Goal: Task Accomplishment & Management: Use online tool/utility

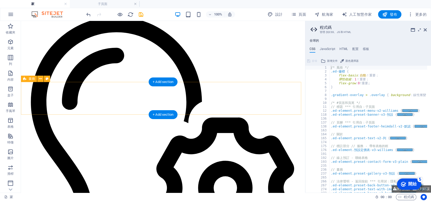
scroll to position [1498, 0]
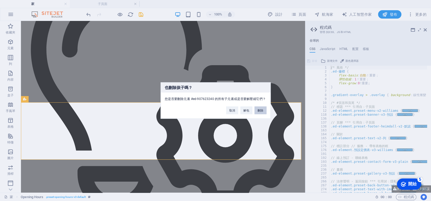
click at [258, 111] on font "刪除" at bounding box center [261, 110] width 6 height 3
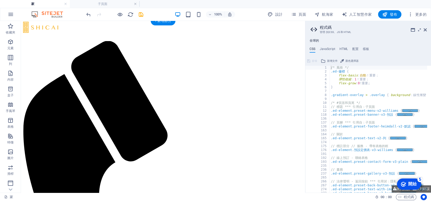
scroll to position [0, 0]
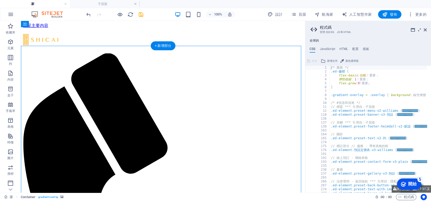
select select "header"
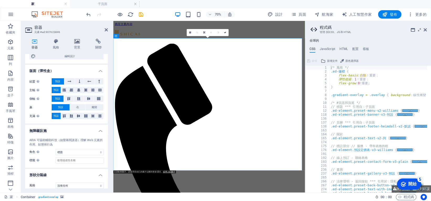
scroll to position [68, 0]
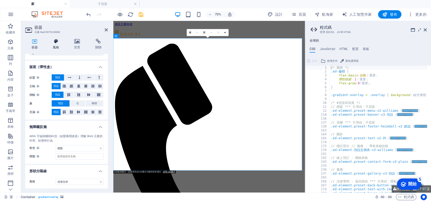
click at [57, 44] on h4 "風格" at bounding box center [56, 44] width 21 height 11
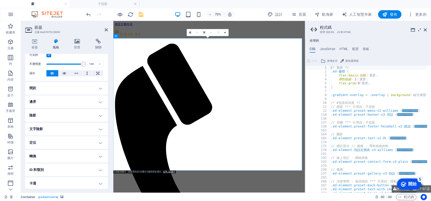
scroll to position [30, 0]
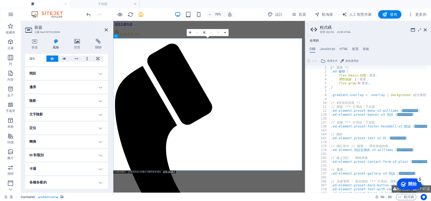
click at [99, 74] on h4 "間距" at bounding box center [66, 73] width 83 height 13
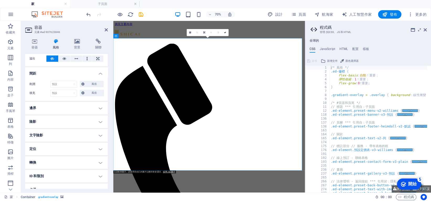
click at [100, 109] on h4 "邊界" at bounding box center [66, 108] width 83 height 13
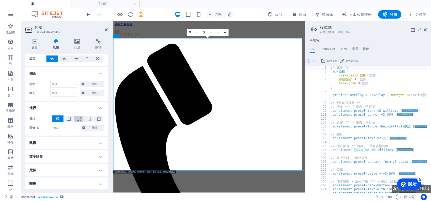
click at [76, 117] on button at bounding box center [79, 119] width 10 height 6
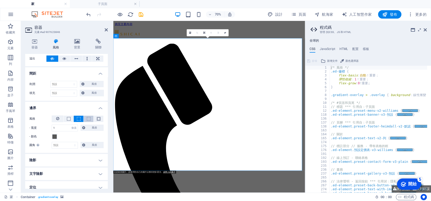
click at [88, 119] on span at bounding box center [89, 119] width 4 height 4
click at [97, 119] on span at bounding box center [99, 119] width 4 height 4
click at [61, 119] on button at bounding box center [58, 119] width 12 height 7
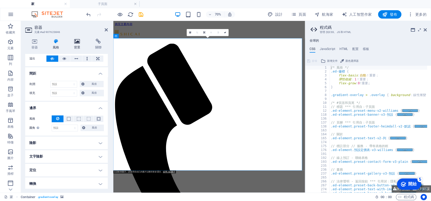
click at [81, 44] on h4 "背景" at bounding box center [78, 44] width 21 height 11
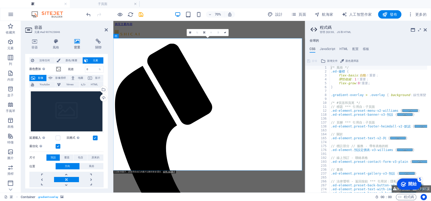
scroll to position [0, 0]
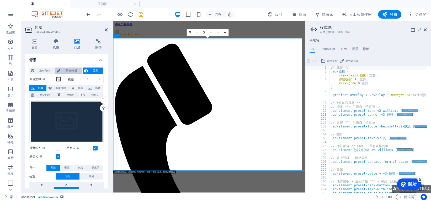
click at [64, 69] on span "顏色/漸層" at bounding box center [71, 71] width 19 height 6
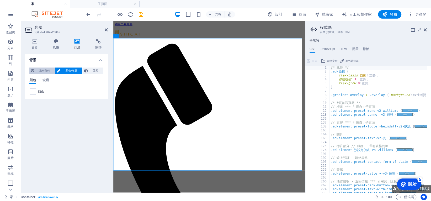
click at [43, 71] on font "沒有任何" at bounding box center [44, 70] width 10 height 3
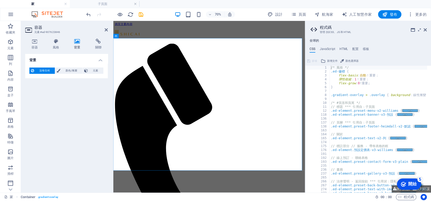
click at [101, 60] on h4 "背景" at bounding box center [66, 58] width 83 height 9
click at [53, 44] on icon at bounding box center [55, 41] width 19 height 5
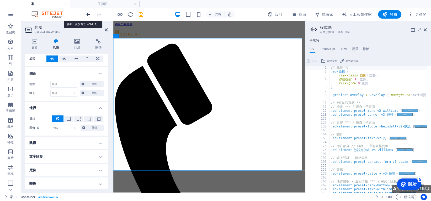
click at [86, 13] on icon "撤銷" at bounding box center [88, 15] width 6 height 6
click at [35, 45] on h4 "容器" at bounding box center [35, 44] width 21 height 11
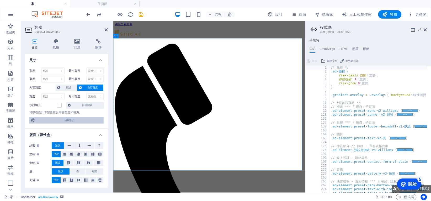
drag, startPoint x: 90, startPoint y: 120, endPoint x: 2, endPoint y: 143, distance: 91.2
click at [90, 120] on span "編輯設計" at bounding box center [69, 120] width 65 height 6
select select "rem"
select select "200"
select select "px"
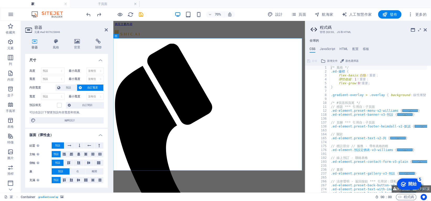
select select "rem"
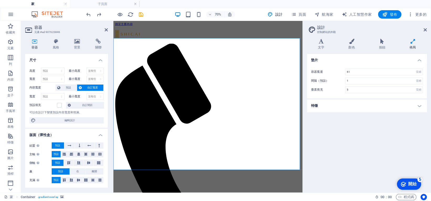
click at [412, 108] on h4 "特徵" at bounding box center [367, 106] width 120 height 13
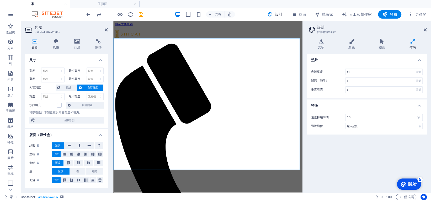
click at [415, 108] on h4 "特徵" at bounding box center [367, 104] width 120 height 9
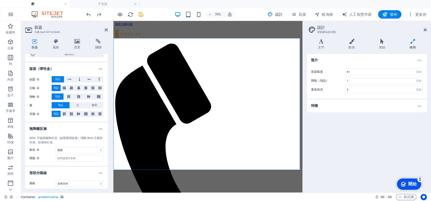
scroll to position [68, 0]
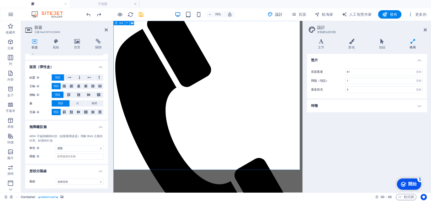
scroll to position [0, 0]
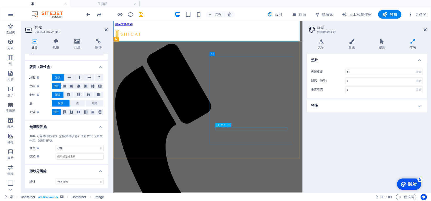
scroll to position [184, 0]
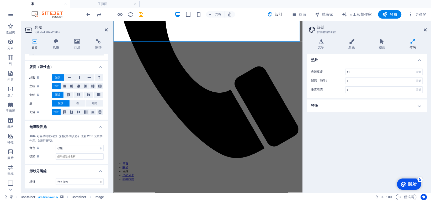
click at [104, 29] on h2 "容器" at bounding box center [70, 27] width 73 height 5
click at [105, 30] on icon at bounding box center [106, 30] width 3 height 4
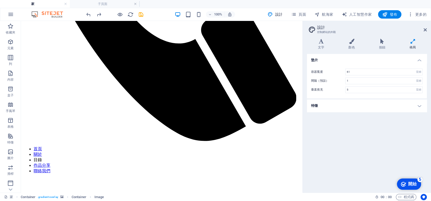
scroll to position [401, 0]
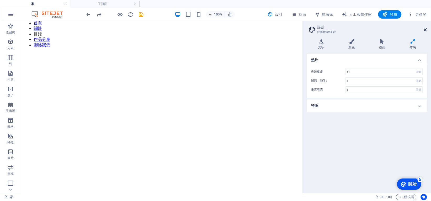
click at [426, 29] on icon at bounding box center [425, 30] width 3 height 4
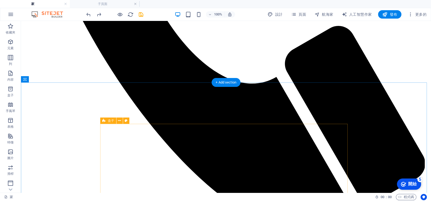
scroll to position [347, 0]
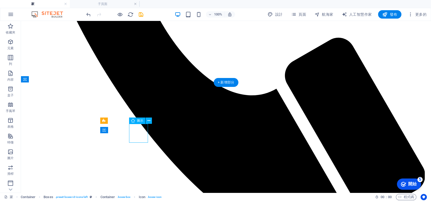
select select "xMidYMid"
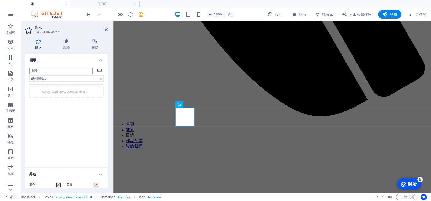
type input "對"
click at [82, 79] on select "所有圖標集... 圖示字體 離子圖示 FontAwesome 品牌 FontAwesome 雙色調 FontAwesome Solid FontAwesome…" at bounding box center [66, 79] width 74 height 6
click at [29, 76] on select "所有圖標集... 圖示字體 離子圖示 FontAwesome 品牌 FontAwesome 雙色調 FontAwesome Solid FontAwesome…" at bounding box center [66, 79] width 74 height 6
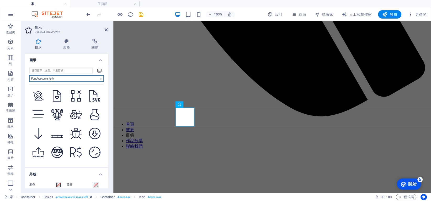
click at [85, 79] on select "所有圖標集... 圖示字體 離子圖示 FontAwesome 品牌 FontAwesome 雙色調 FontAwesome Solid FontAwesome…" at bounding box center [66, 79] width 74 height 6
click at [29, 76] on select "所有圖標集... 圖示字體 離子圖示 FontAwesome 品牌 FontAwesome 雙色調 FontAwesome Solid FontAwesome…" at bounding box center [66, 79] width 74 height 6
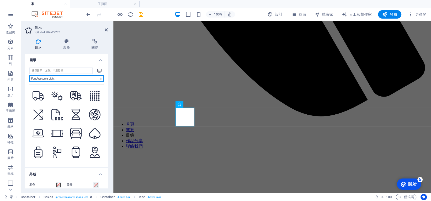
click at [72, 80] on select "所有圖標集... 圖示字體 離子圖示 FontAwesome 品牌 FontAwesome 雙色調 FontAwesome Solid FontAwesome…" at bounding box center [66, 79] width 74 height 6
click at [29, 76] on select "所有圖標集... 圖示字體 離子圖示 FontAwesome 品牌 FontAwesome 雙色調 FontAwesome Solid FontAwesome…" at bounding box center [66, 79] width 74 height 6
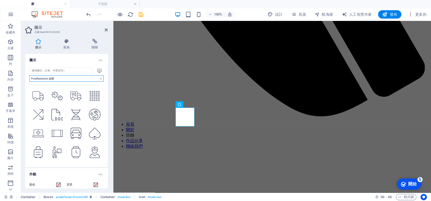
click at [72, 80] on select "所有圖標集... 圖示字體 離子圖示 FontAwesome 品牌 FontAwesome 雙色調 FontAwesome Solid FontAwesome…" at bounding box center [66, 79] width 74 height 6
click at [29, 76] on select "所有圖標集... 圖示字體 離子圖示 FontAwesome 品牌 FontAwesome 雙色調 FontAwesome Solid FontAwesome…" at bounding box center [66, 79] width 74 height 6
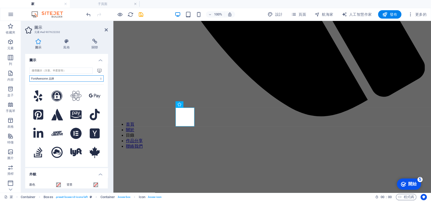
click at [76, 78] on select "所有圖標集... 圖示字體 離子圖示 FontAwesome 品牌 FontAwesome 雙色調 FontAwesome Solid FontAwesome…" at bounding box center [66, 79] width 74 height 6
click at [29, 76] on select "所有圖標集... 圖示字體 離子圖示 FontAwesome 品牌 FontAwesome 雙色調 FontAwesome Solid FontAwesome…" at bounding box center [66, 79] width 74 height 6
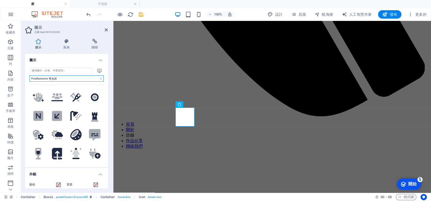
scroll to position [79, 0]
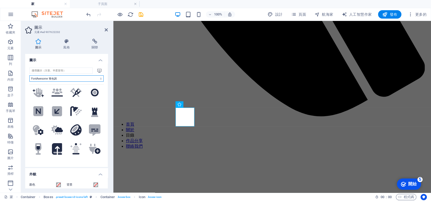
click at [82, 80] on select "所有圖標集... 圖示字體 離子圖示 FontAwesome 品牌 FontAwesome 雙色調 FontAwesome Solid FontAwesome…" at bounding box center [66, 79] width 74 height 6
select select "font-awesome-sharp-thin"
click at [29, 76] on select "所有圖標集... 圖示字體 離子圖示 FontAwesome 品牌 FontAwesome 雙色調 FontAwesome Solid FontAwesome…" at bounding box center [66, 79] width 74 height 6
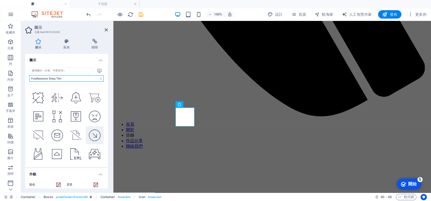
scroll to position [420, 0]
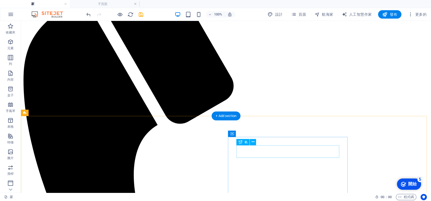
scroll to position [216, 0]
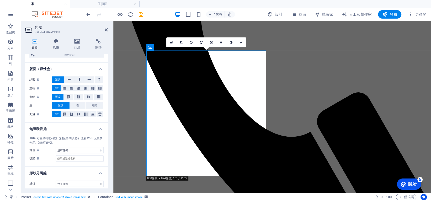
scroll to position [68, 0]
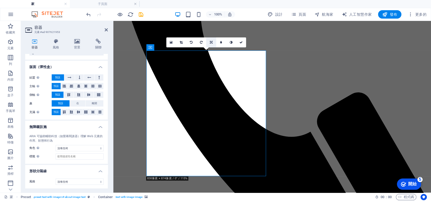
click at [211, 41] on icon at bounding box center [211, 42] width 3 height 3
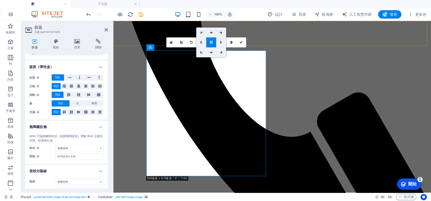
click at [258, 43] on div "首頁 關於 目錄 作品分享 聯絡我們" at bounding box center [271, 49] width 313 height 463
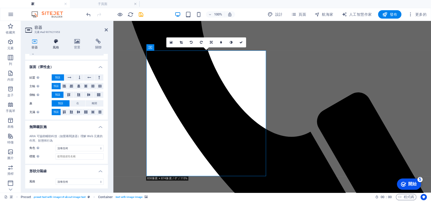
click at [58, 47] on font "風格" at bounding box center [56, 48] width 6 height 4
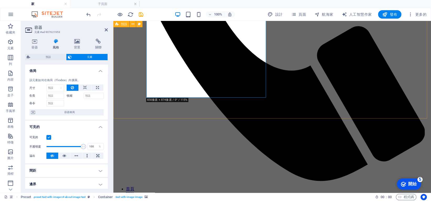
scroll to position [295, 0]
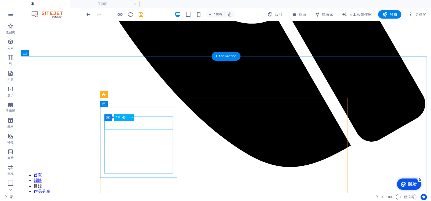
scroll to position [373, 0]
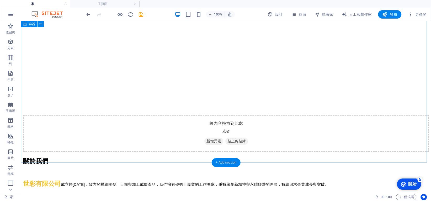
scroll to position [1186, 0]
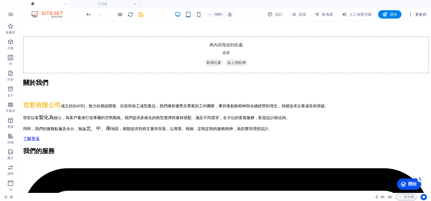
click at [410, 14] on icon "button" at bounding box center [410, 14] width 5 height 5
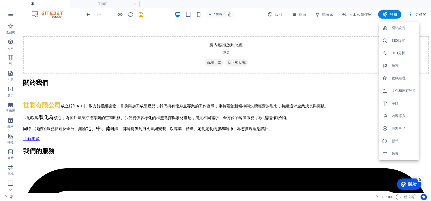
click at [10, 190] on div at bounding box center [215, 100] width 431 height 201
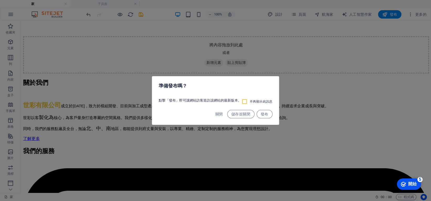
click at [244, 101] on input "不再顯示此訊息" at bounding box center [245, 102] width 8 height 6
checkbox input "true"
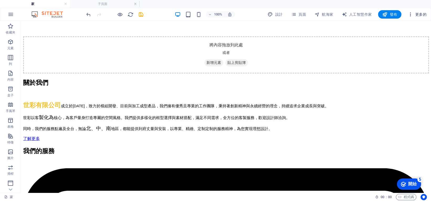
click at [410, 14] on icon "button" at bounding box center [410, 14] width 5 height 5
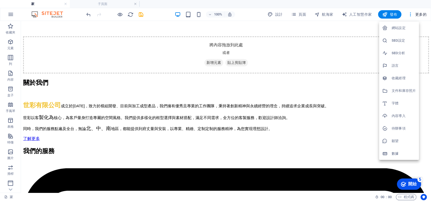
click at [424, 14] on div at bounding box center [215, 100] width 431 height 201
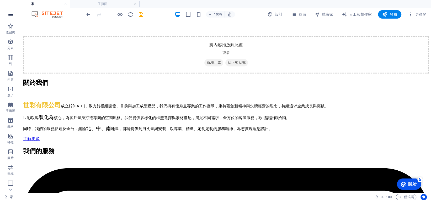
click at [6, 14] on button "button" at bounding box center [10, 14] width 13 height 13
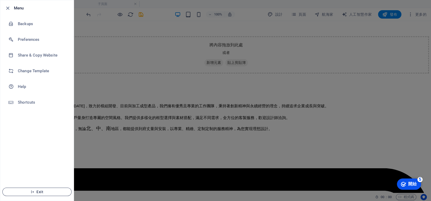
click at [40, 191] on span "Exit" at bounding box center [37, 192] width 60 height 4
click at [53, 198] on li "出口" at bounding box center [36, 192] width 73 height 18
click at [6, 8] on icon "button" at bounding box center [8, 8] width 6 height 6
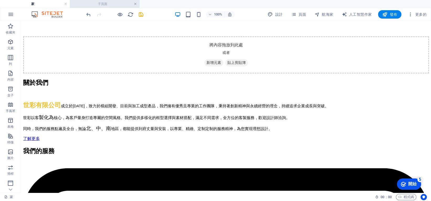
click at [136, 5] on link at bounding box center [135, 4] width 3 height 5
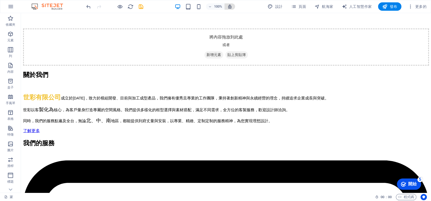
click at [231, 8] on icon "button" at bounding box center [229, 6] width 5 height 5
click at [415, 9] on span "更多的" at bounding box center [417, 6] width 19 height 5
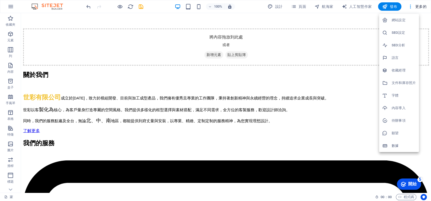
click at [405, 25] on li "網站設定" at bounding box center [399, 20] width 40 height 13
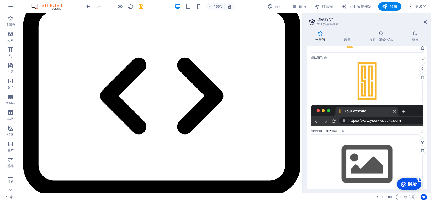
scroll to position [49, 0]
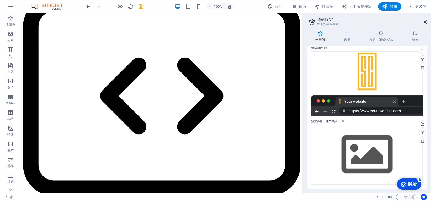
click at [424, 22] on icon at bounding box center [425, 22] width 3 height 4
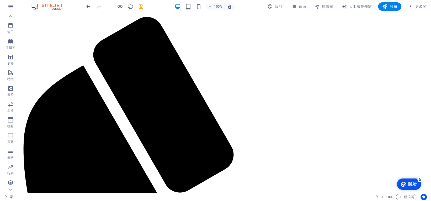
scroll to position [79, 0]
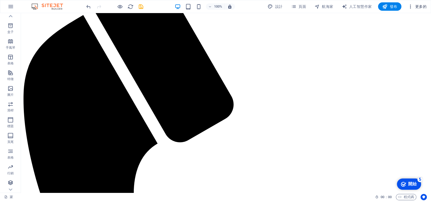
click at [410, 6] on icon "button" at bounding box center [410, 6] width 5 height 5
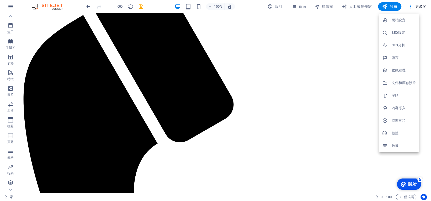
click at [366, 69] on div at bounding box center [215, 100] width 431 height 201
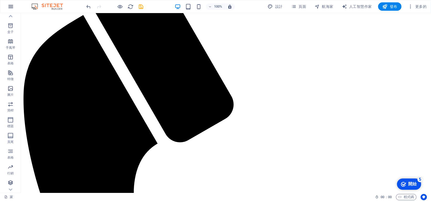
click at [10, 8] on icon "button" at bounding box center [11, 6] width 6 height 6
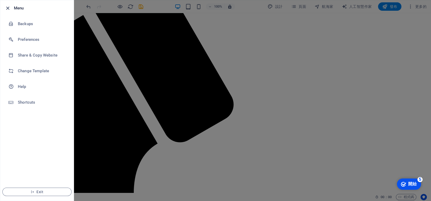
click at [8, 6] on icon "button" at bounding box center [8, 8] width 6 height 6
